Goal: Find specific page/section: Find specific page/section

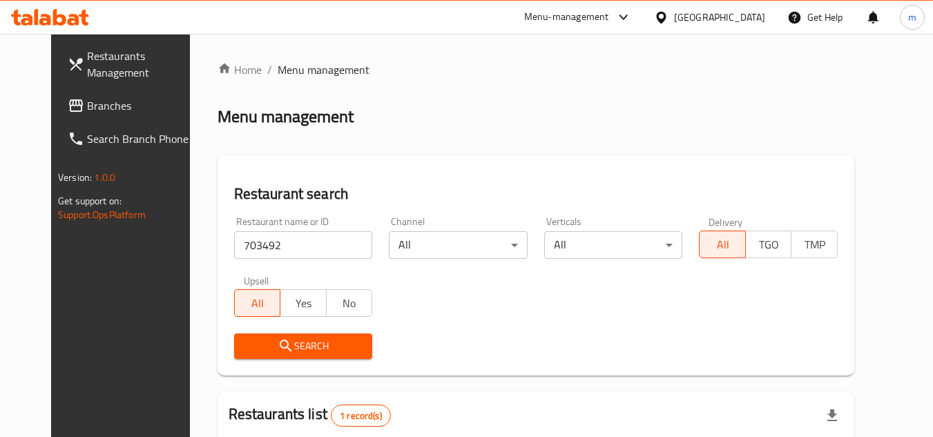
scroll to position [167, 0]
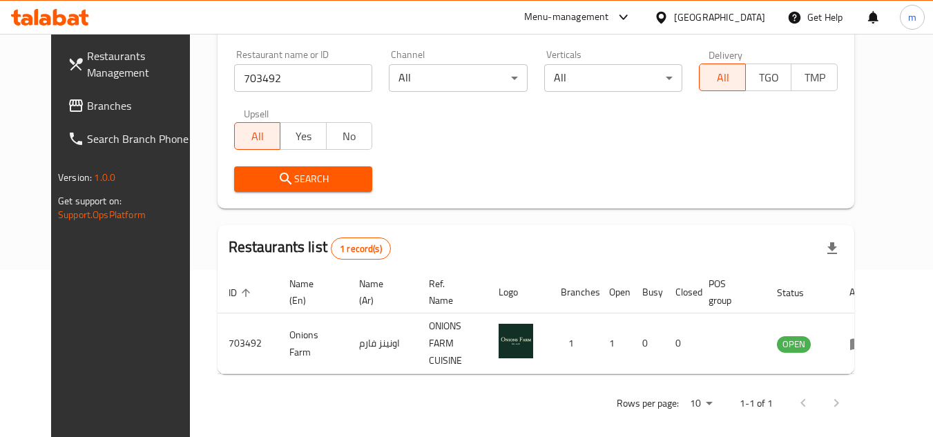
click at [698, 24] on div "[GEOGRAPHIC_DATA]" at bounding box center [719, 17] width 91 height 15
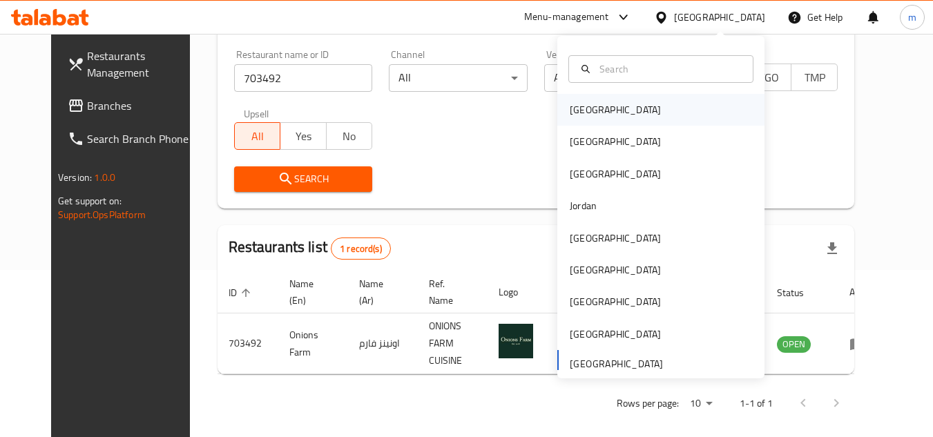
click at [661, 124] on div "[GEOGRAPHIC_DATA]" at bounding box center [660, 110] width 207 height 32
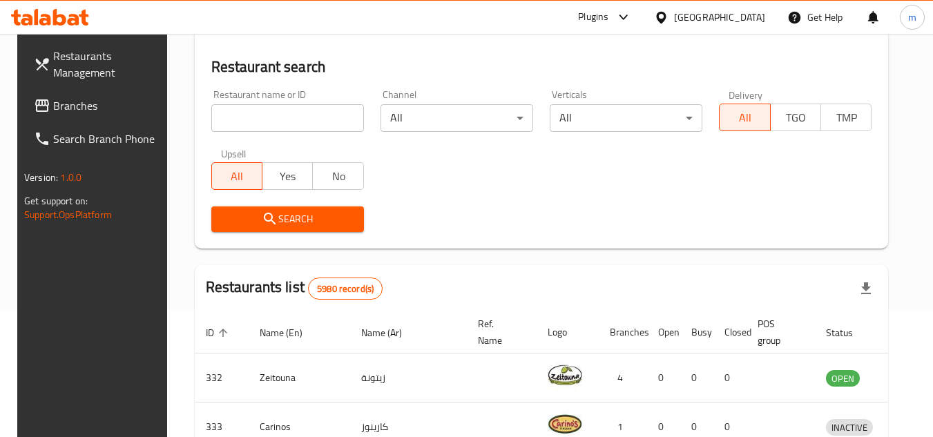
scroll to position [167, 0]
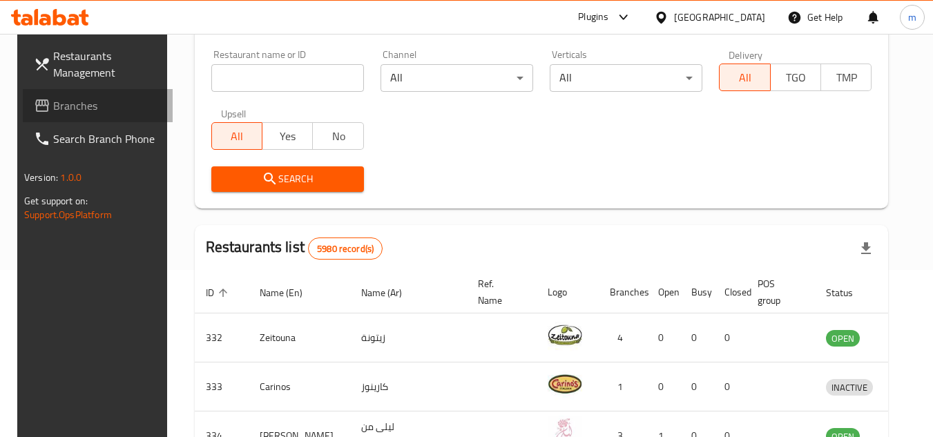
click at [53, 106] on span "Branches" at bounding box center [107, 105] width 109 height 17
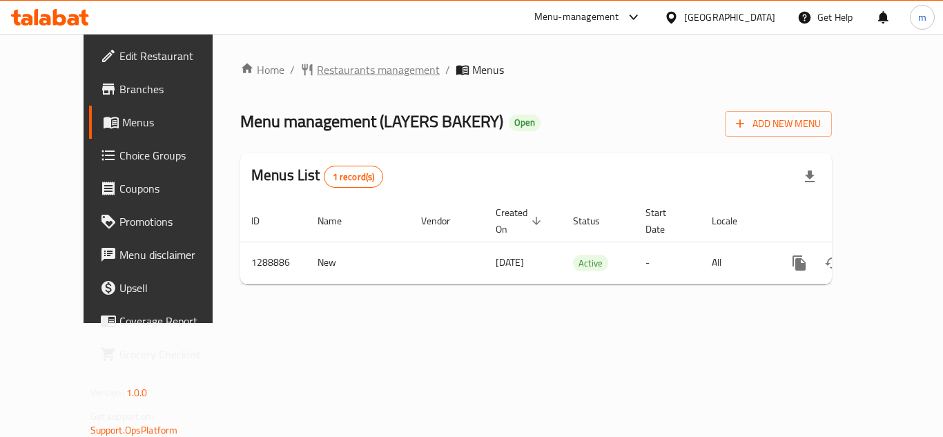
click at [323, 70] on span "Restaurants management" at bounding box center [378, 69] width 123 height 17
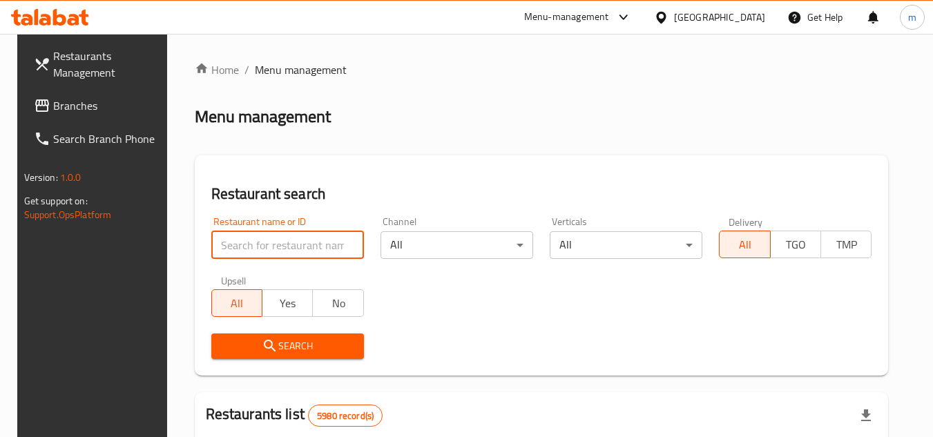
click at [227, 247] on input "search" at bounding box center [287, 245] width 153 height 28
paste input "697421"
type input "697421"
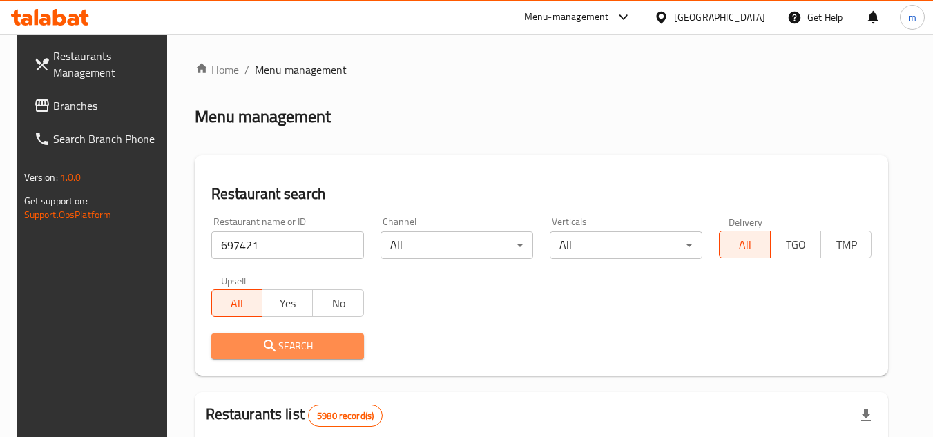
click at [231, 334] on button "Search" at bounding box center [287, 347] width 153 height 26
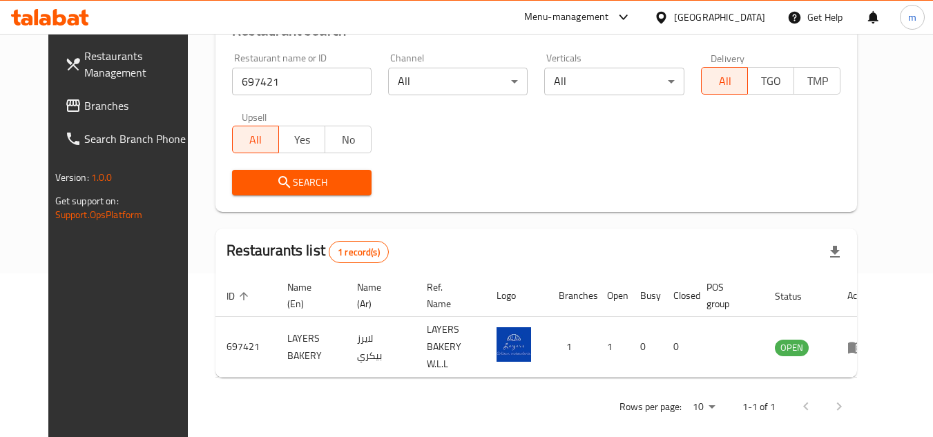
scroll to position [167, 0]
